Goal: Check status: Check status

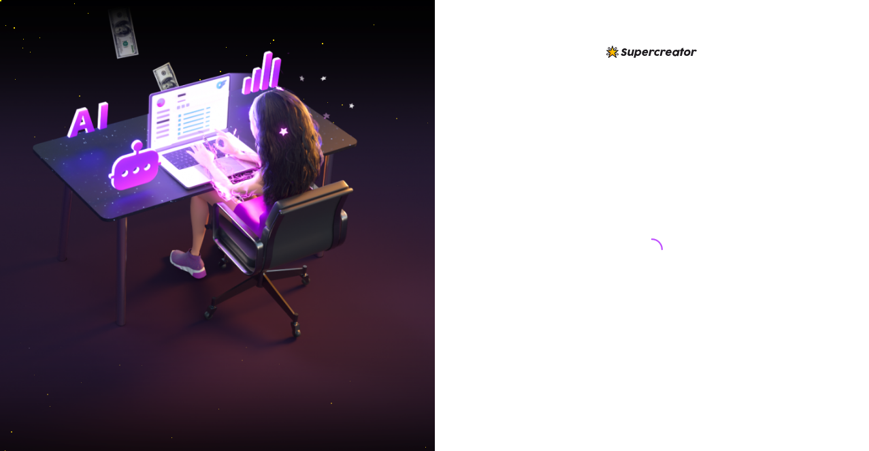
click at [833, 12] on div at bounding box center [652, 225] width 435 height 451
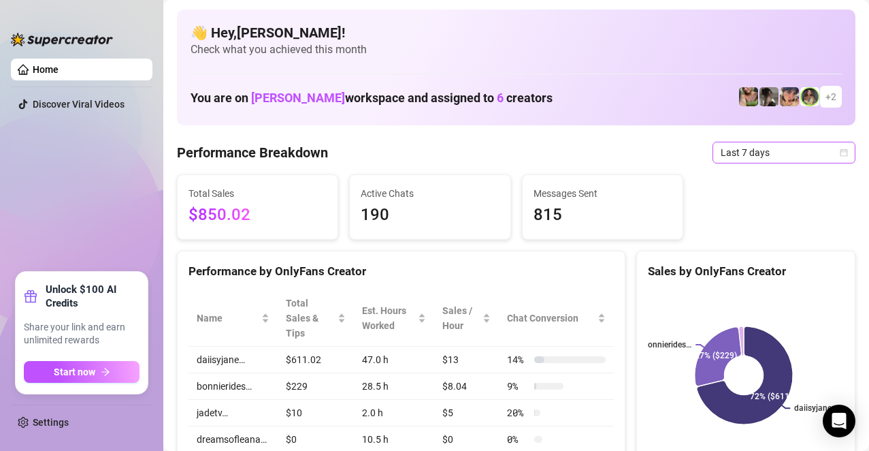
click at [769, 148] on span "Last 7 days" at bounding box center [784, 152] width 127 height 20
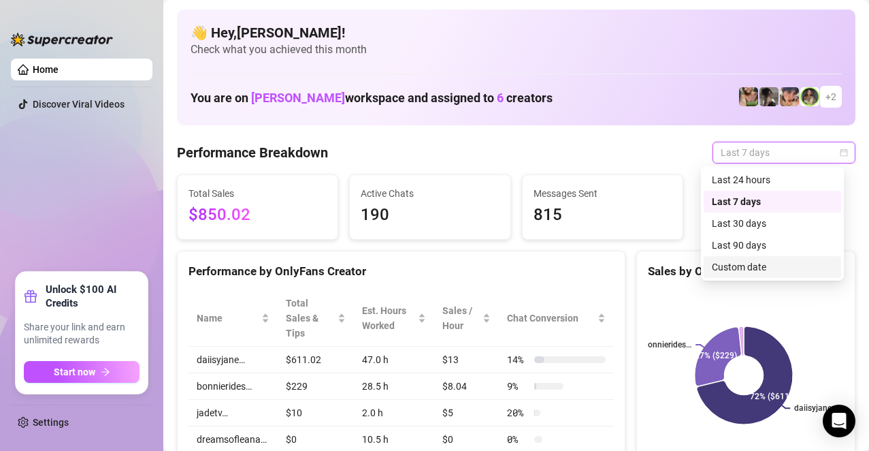
click at [745, 268] on div "Custom date" at bounding box center [772, 266] width 121 height 15
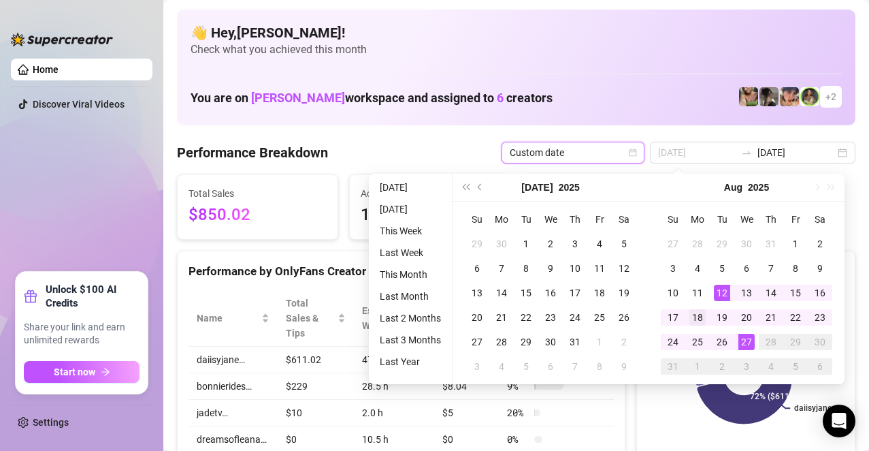
type input "[DATE]"
click at [698, 314] on div "18" at bounding box center [698, 317] width 16 height 16
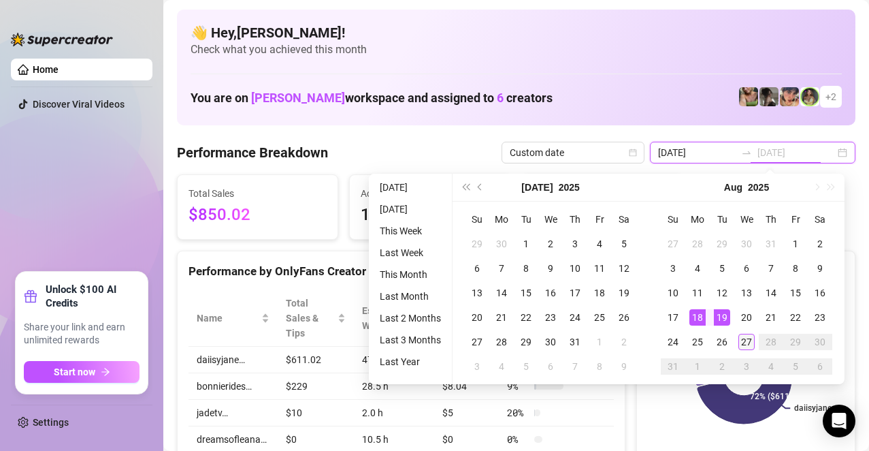
type input "[DATE]"
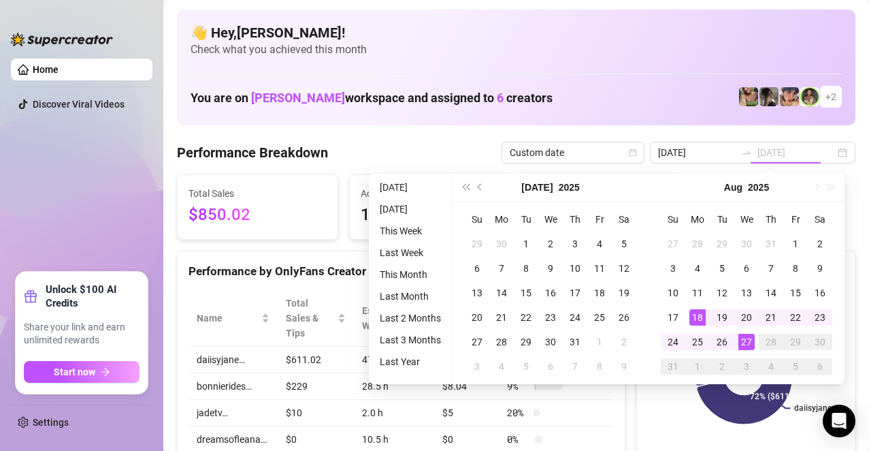
click at [746, 340] on div "27" at bounding box center [747, 342] width 16 height 16
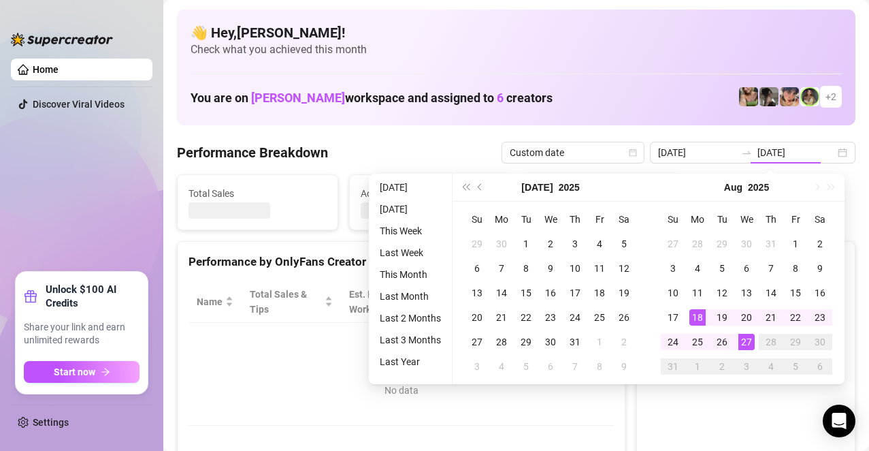
type input "[DATE]"
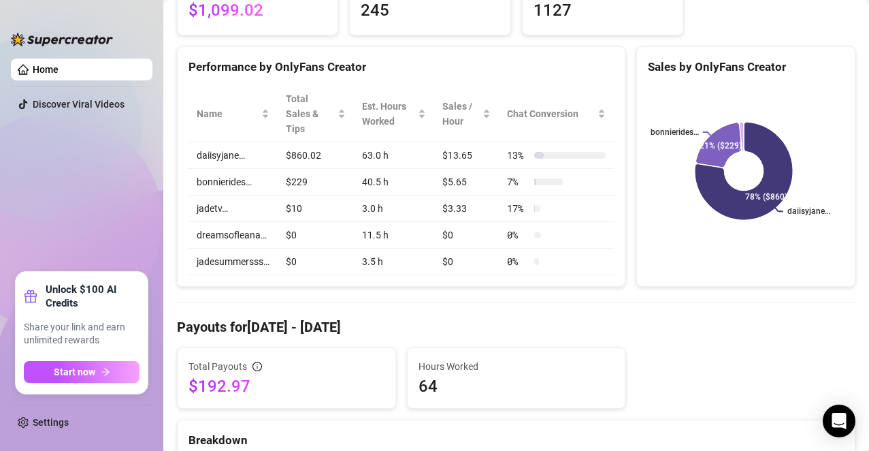
scroll to position [68, 0]
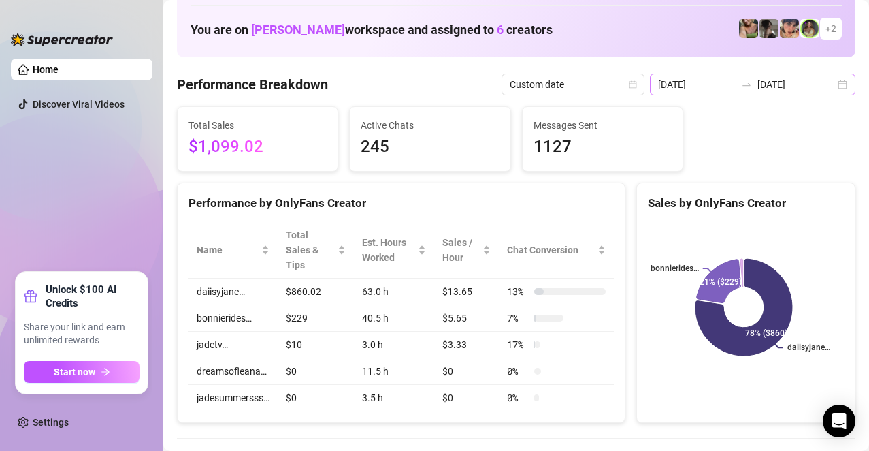
click at [828, 86] on div "[DATE] [DATE]" at bounding box center [753, 85] width 206 height 22
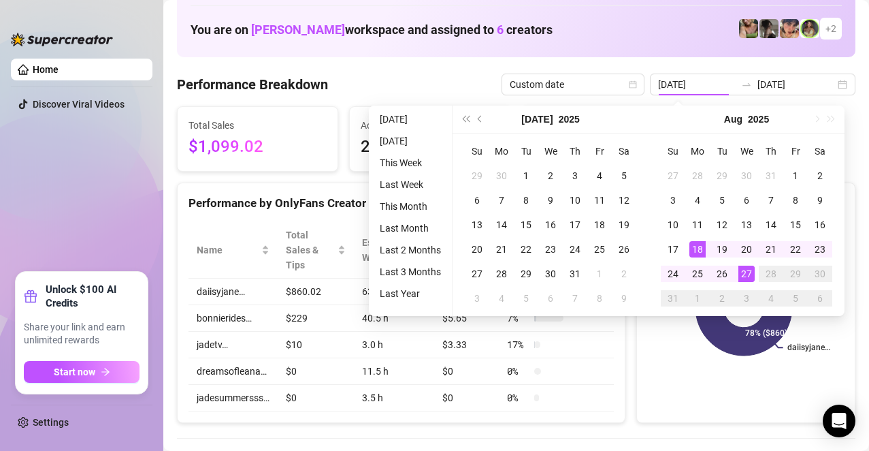
click at [688, 38] on div "You are on [PERSON_NAME] workspace and assigned to 6 creators + 2" at bounding box center [516, 28] width 651 height 29
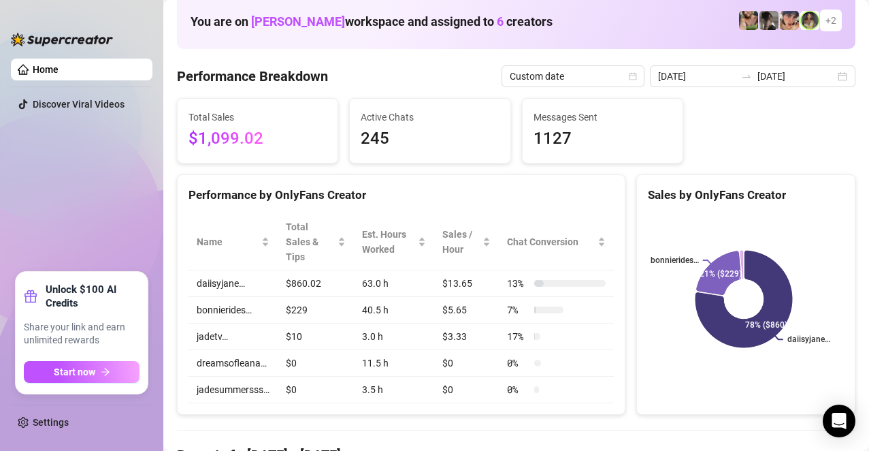
scroll to position [0, 0]
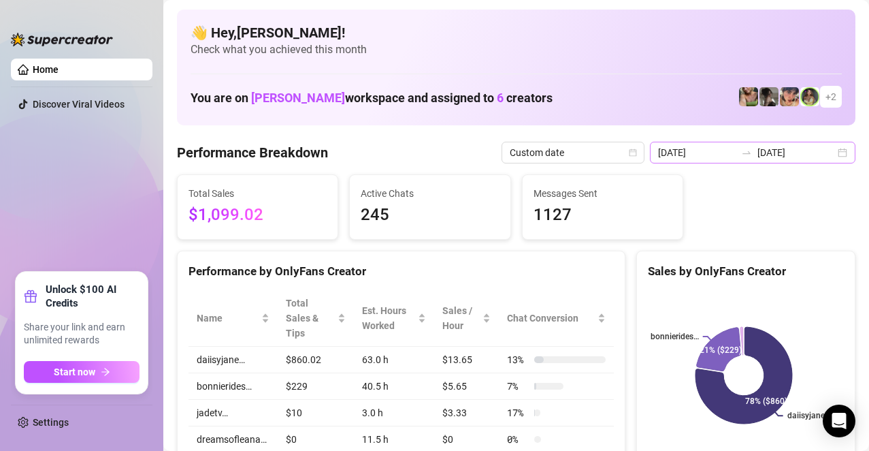
click at [753, 154] on div at bounding box center [747, 152] width 22 height 11
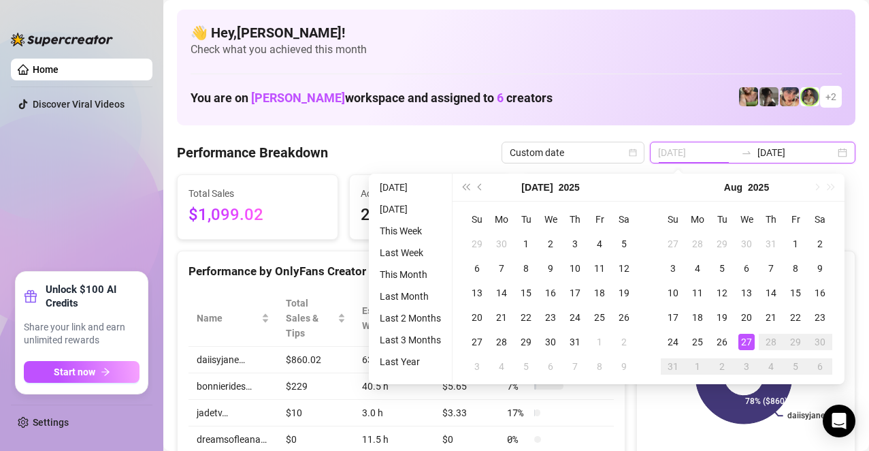
type input "[DATE]"
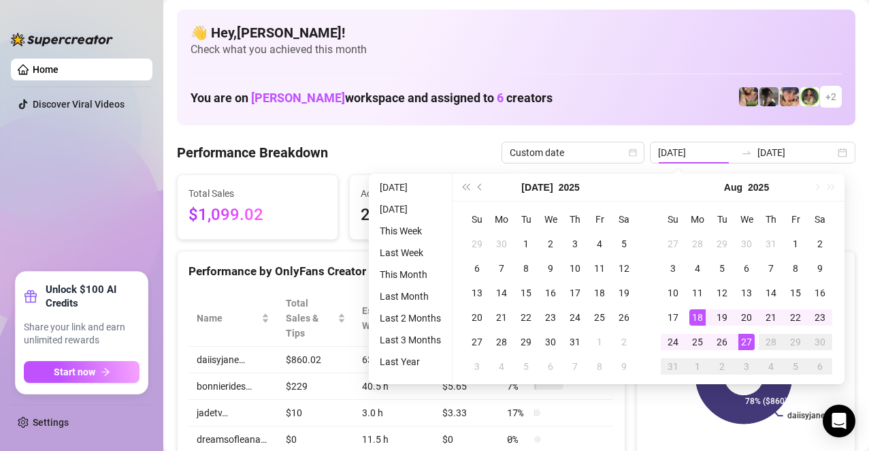
click at [670, 31] on h4 "👋 Hey, [PERSON_NAME] !" at bounding box center [516, 32] width 651 height 19
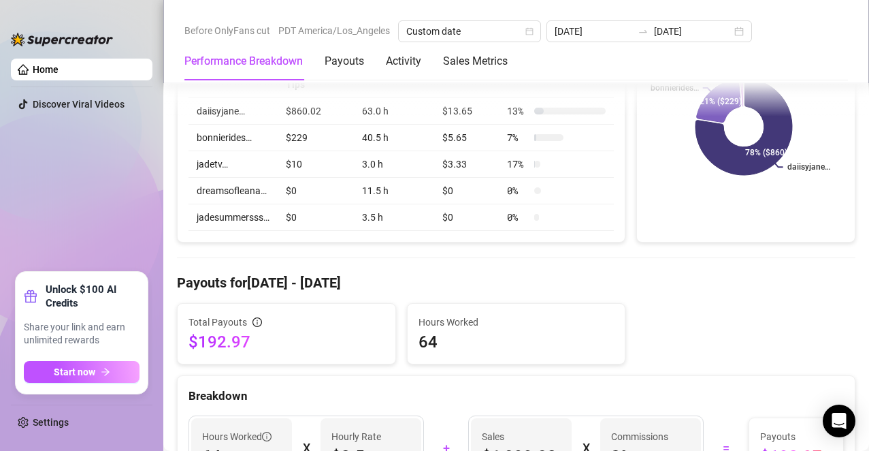
scroll to position [272, 0]
